Goal: Information Seeking & Learning: Learn about a topic

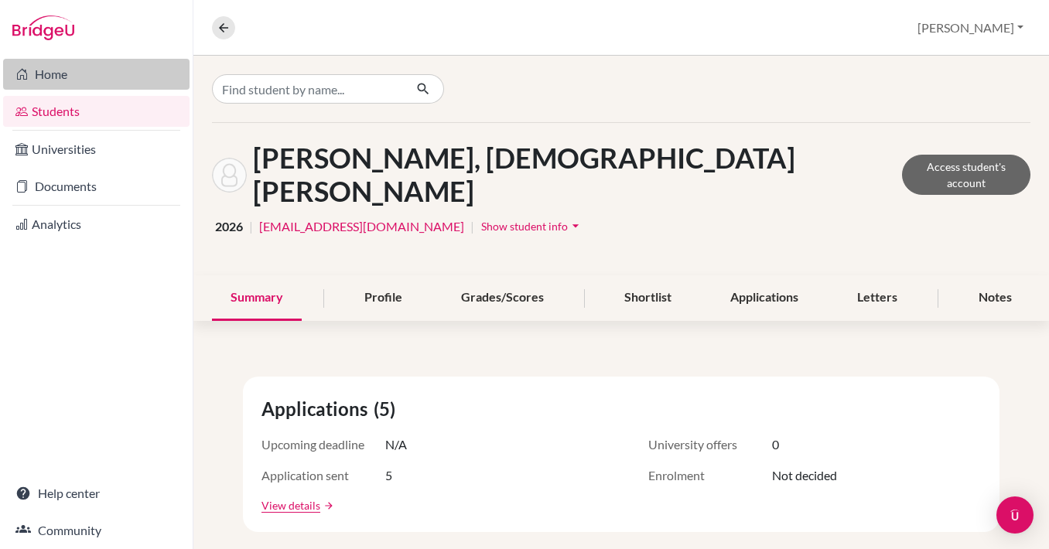
click at [56, 69] on link "Home" at bounding box center [96, 74] width 186 height 31
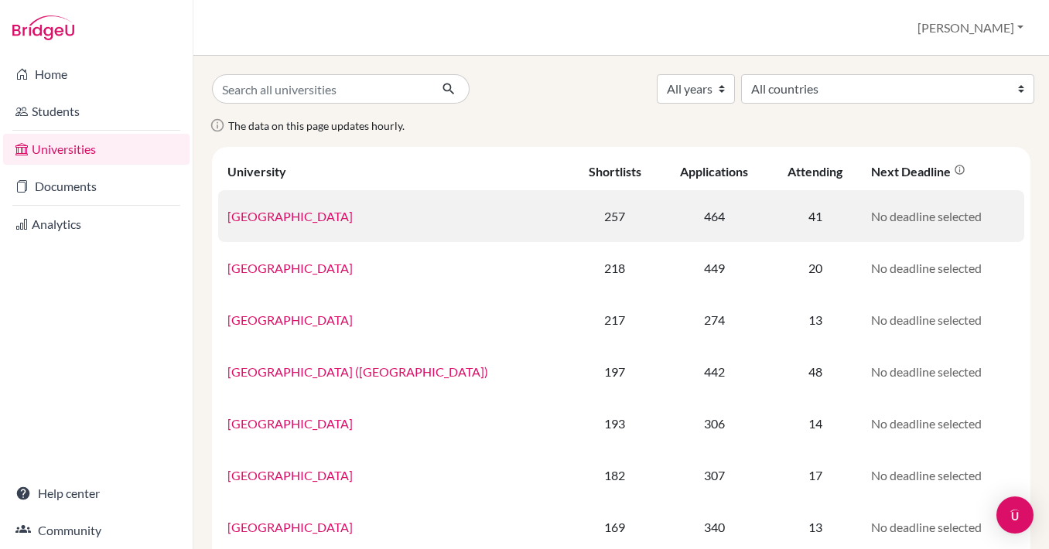
click at [301, 217] on link "[GEOGRAPHIC_DATA]" at bounding box center [289, 216] width 125 height 15
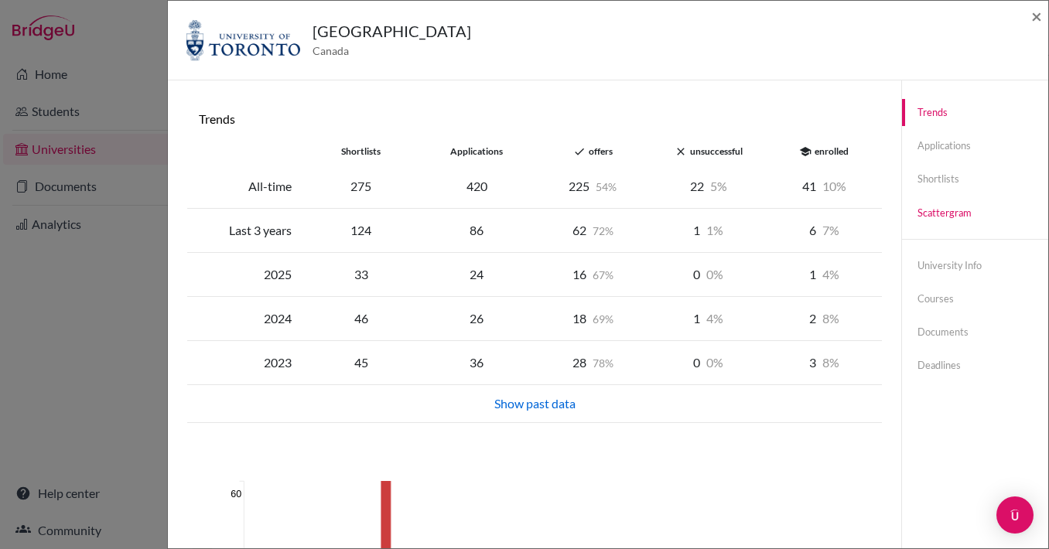
click at [950, 213] on link "Scattergram" at bounding box center [975, 213] width 146 height 27
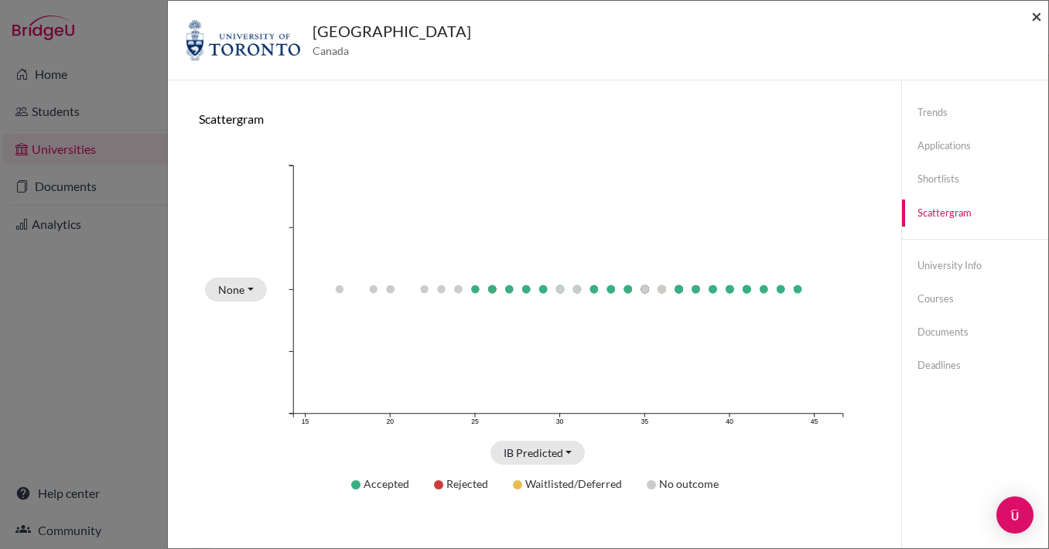
click at [1039, 23] on span "×" at bounding box center [1036, 16] width 11 height 22
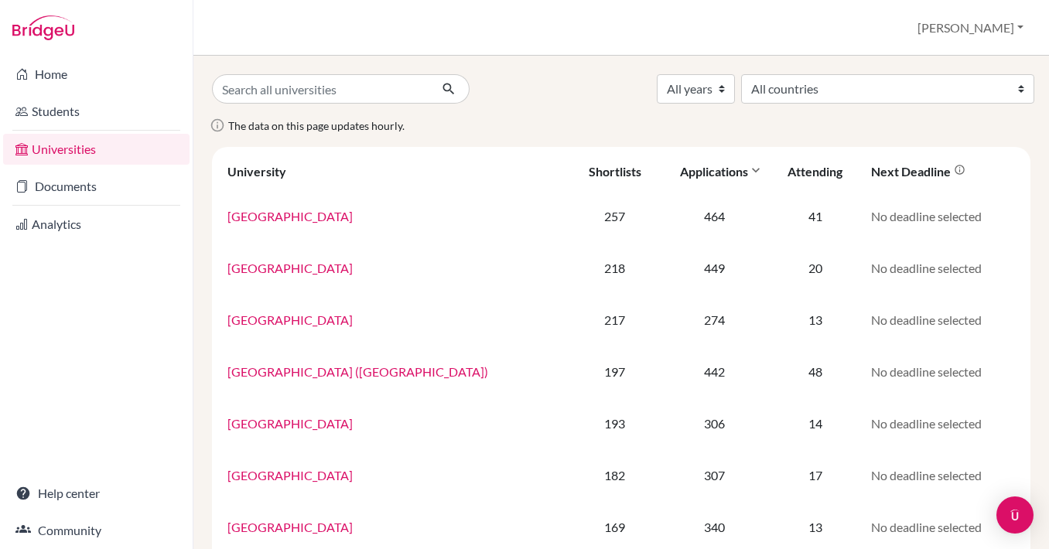
click at [688, 169] on div "Applications" at bounding box center [714, 171] width 68 height 15
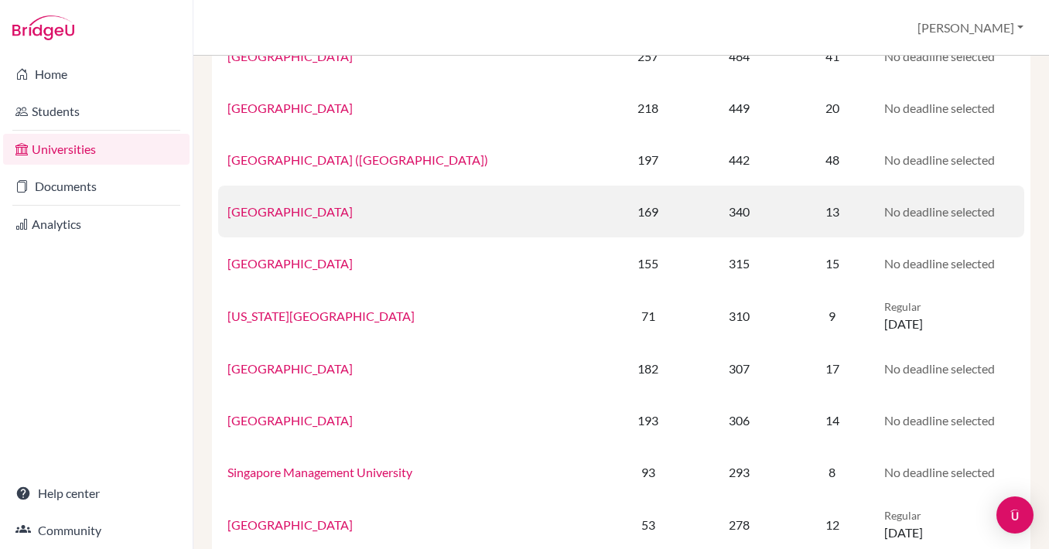
scroll to position [223, 0]
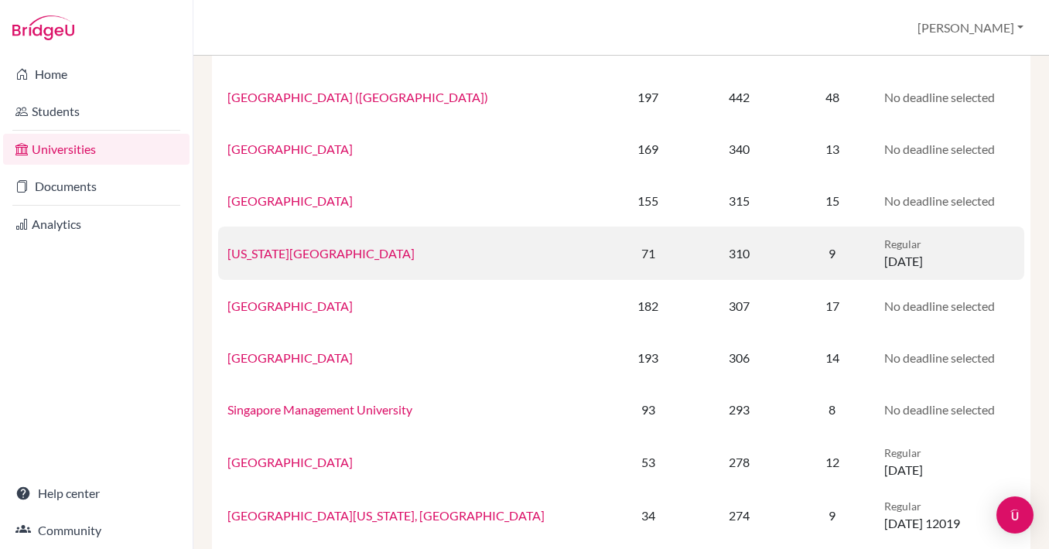
click at [302, 257] on link "[US_STATE][GEOGRAPHIC_DATA]" at bounding box center [320, 253] width 187 height 15
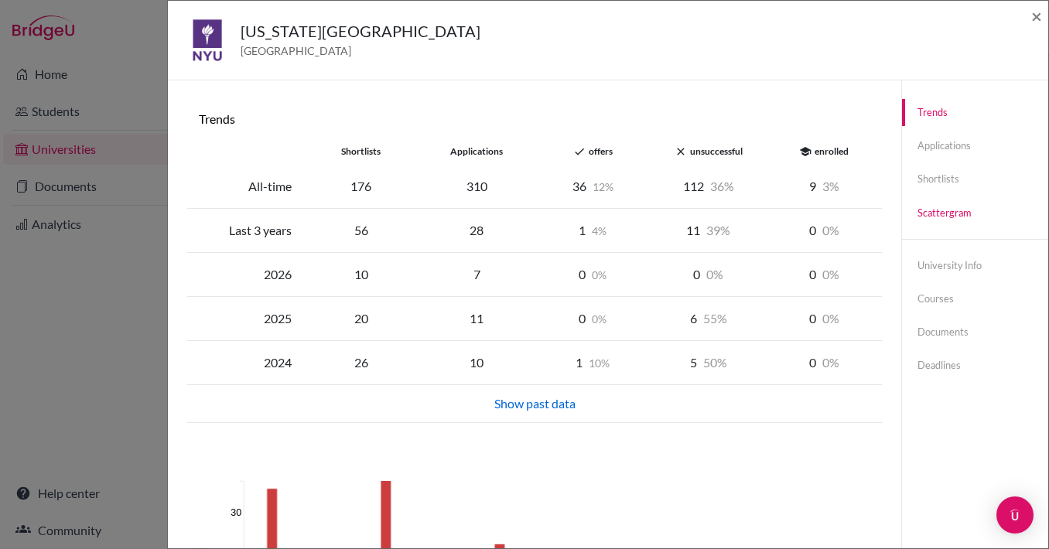
click at [938, 220] on link "Scattergram" at bounding box center [975, 213] width 146 height 27
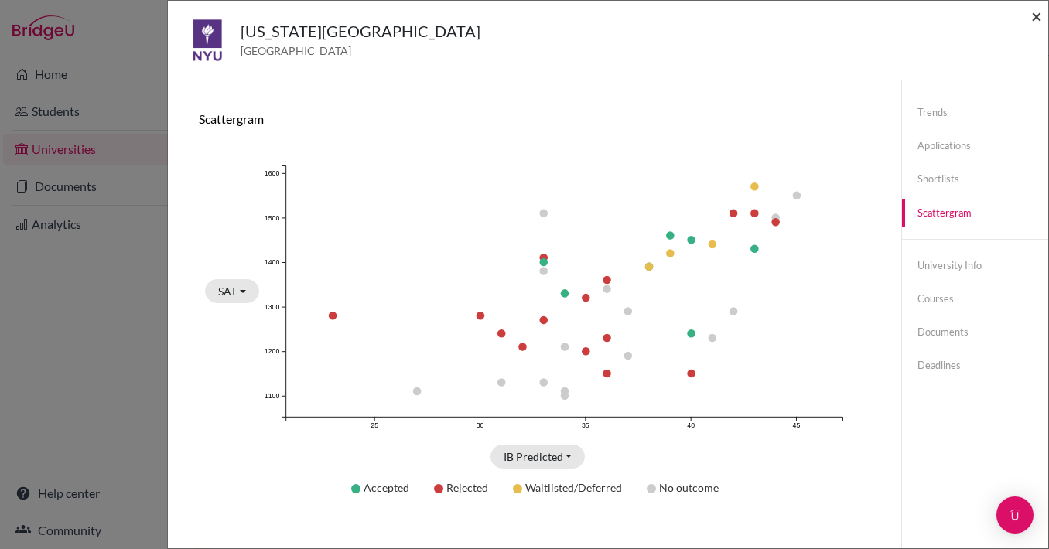
click at [1031, 13] on span "×" at bounding box center [1036, 16] width 11 height 22
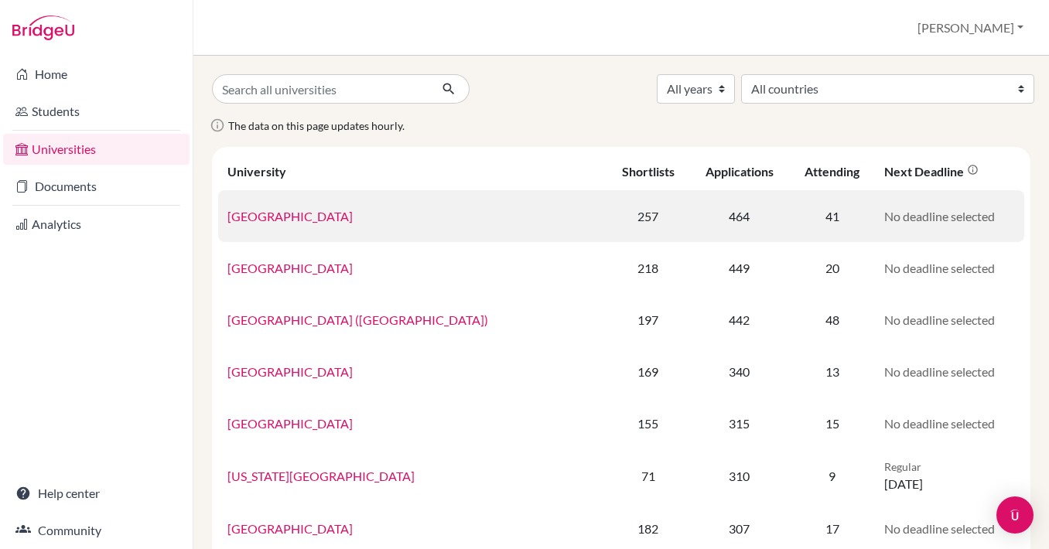
scroll to position [0, 0]
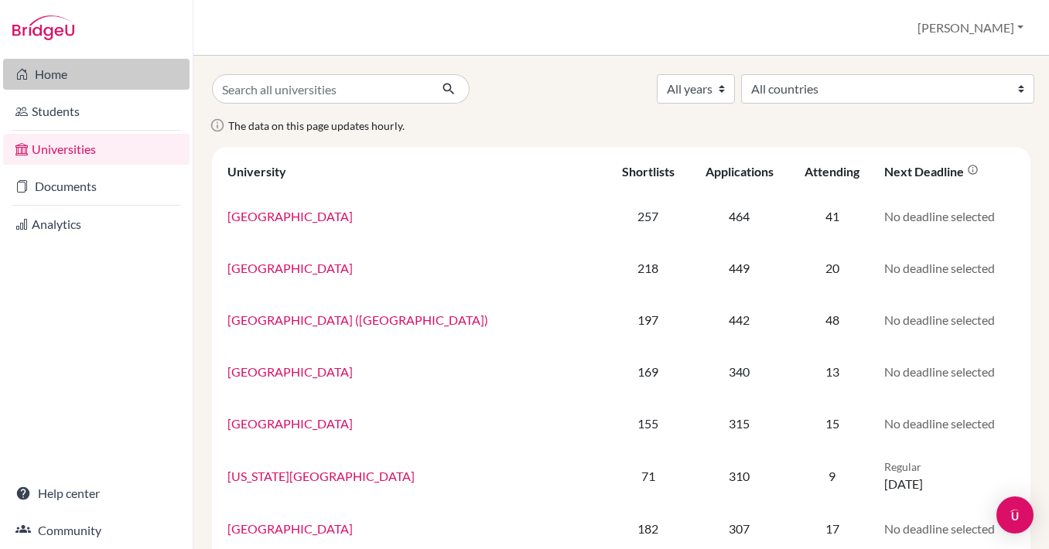
click at [42, 68] on link "Home" at bounding box center [96, 74] width 186 height 31
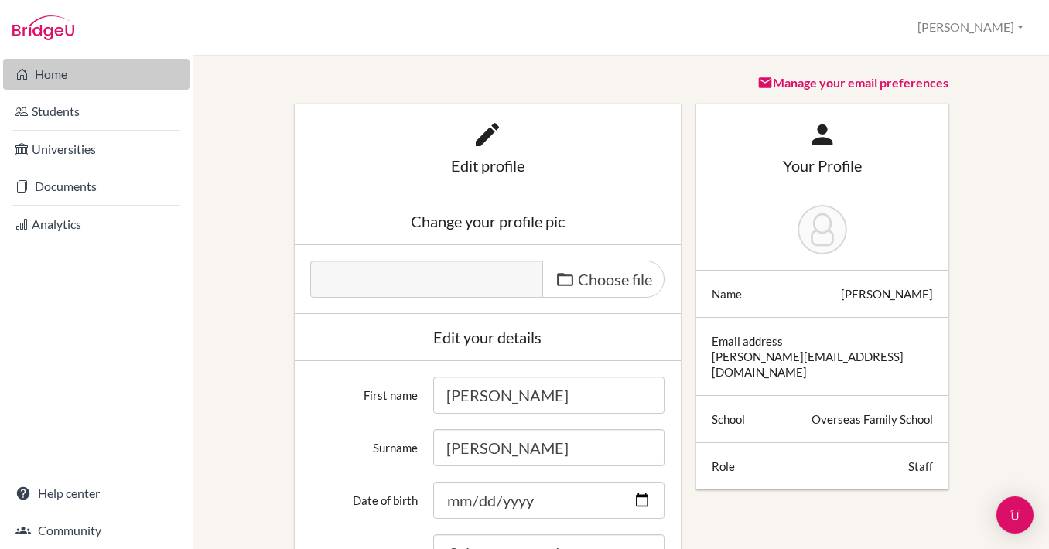
click at [50, 79] on link "Home" at bounding box center [96, 74] width 186 height 31
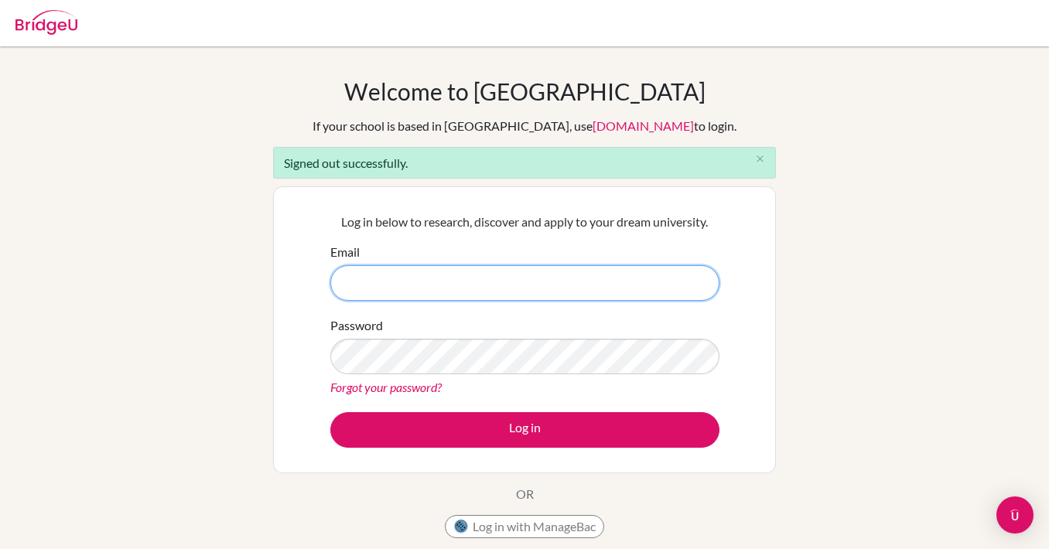
type input "[PERSON_NAME][EMAIL_ADDRESS][DOMAIN_NAME]"
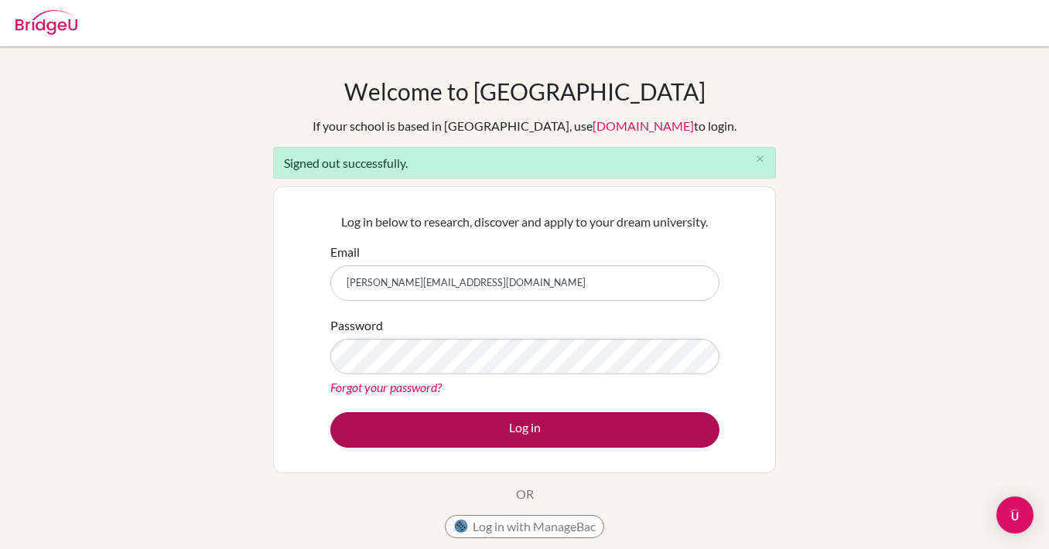
click at [436, 423] on button "Log in" at bounding box center [524, 430] width 389 height 36
